Goal: Task Accomplishment & Management: Use online tool/utility

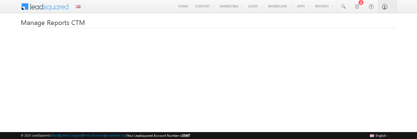
scroll to position [41, 0]
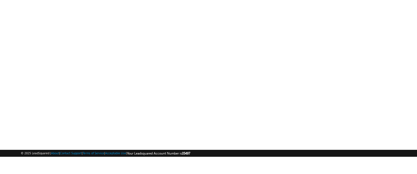
scroll to position [41, 0]
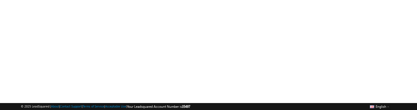
scroll to position [36, 0]
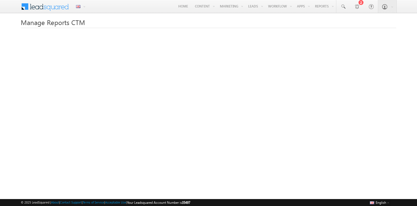
click at [297, 109] on div "© 2025 LeadSquared | About | Contact Support | Terms of Service | Acceptable Us…" at bounding box center [208, 202] width 417 height 7
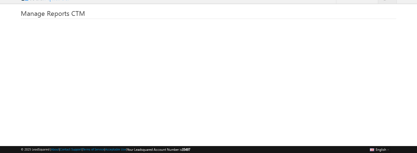
scroll to position [34, 0]
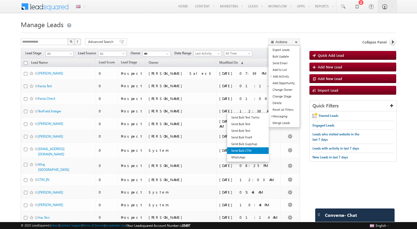
click at [244, 152] on link "Send Bulk CTM" at bounding box center [248, 151] width 42 height 7
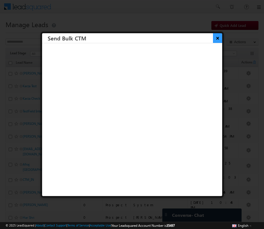
click at [219, 36] on button "×" at bounding box center [217, 38] width 9 height 10
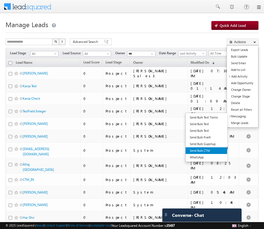
click at [202, 149] on link "Send Bulk CTM" at bounding box center [207, 151] width 42 height 7
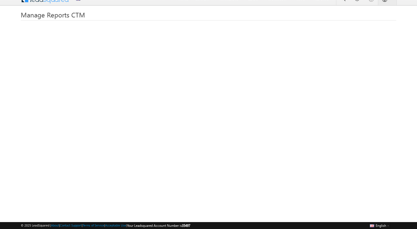
scroll to position [14, 0]
